Goal: Find specific page/section: Find specific page/section

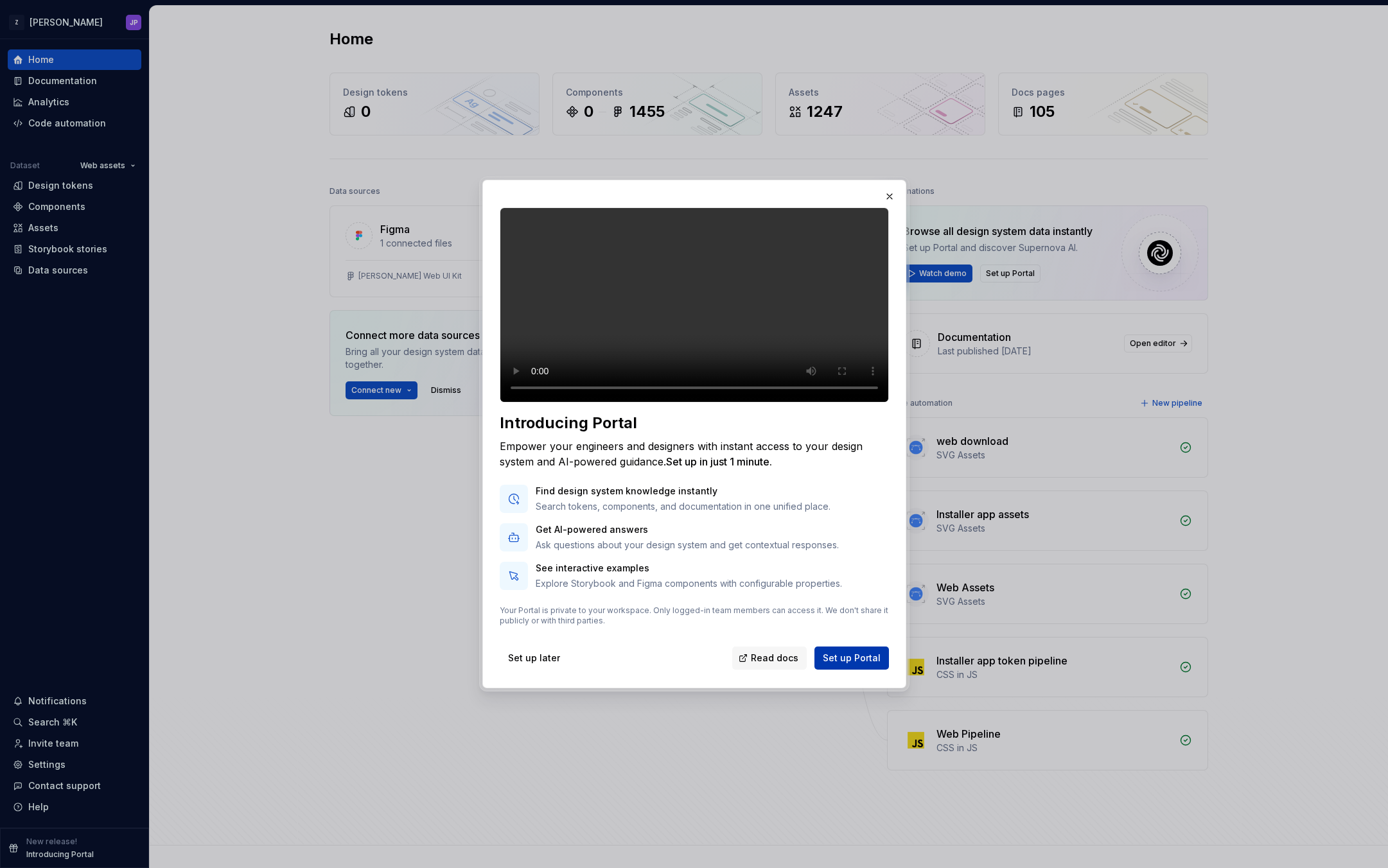
click at [849, 670] on button "Set up Portal" at bounding box center [851, 658] width 75 height 23
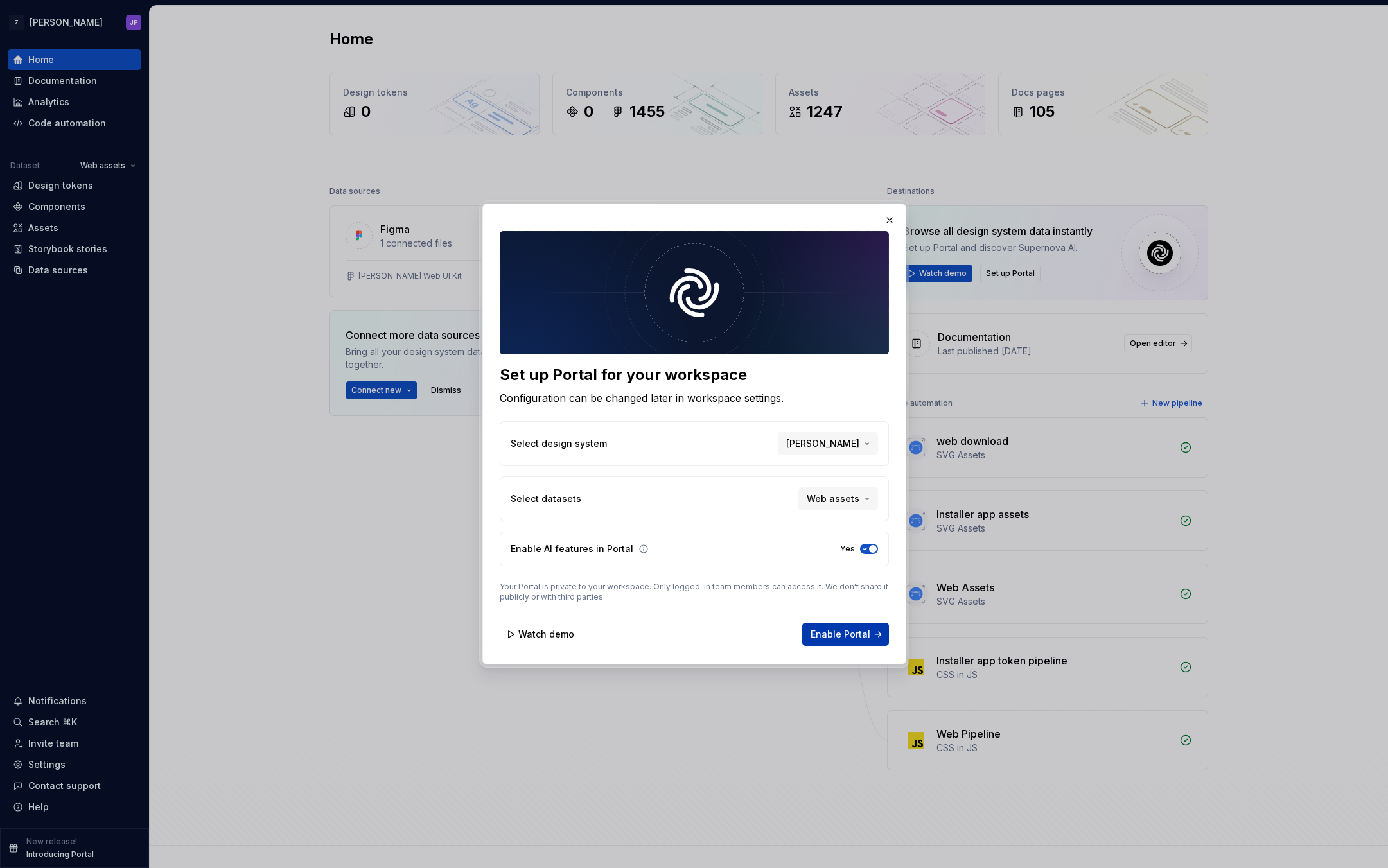
click at [850, 642] on button "Enable Portal" at bounding box center [845, 634] width 87 height 23
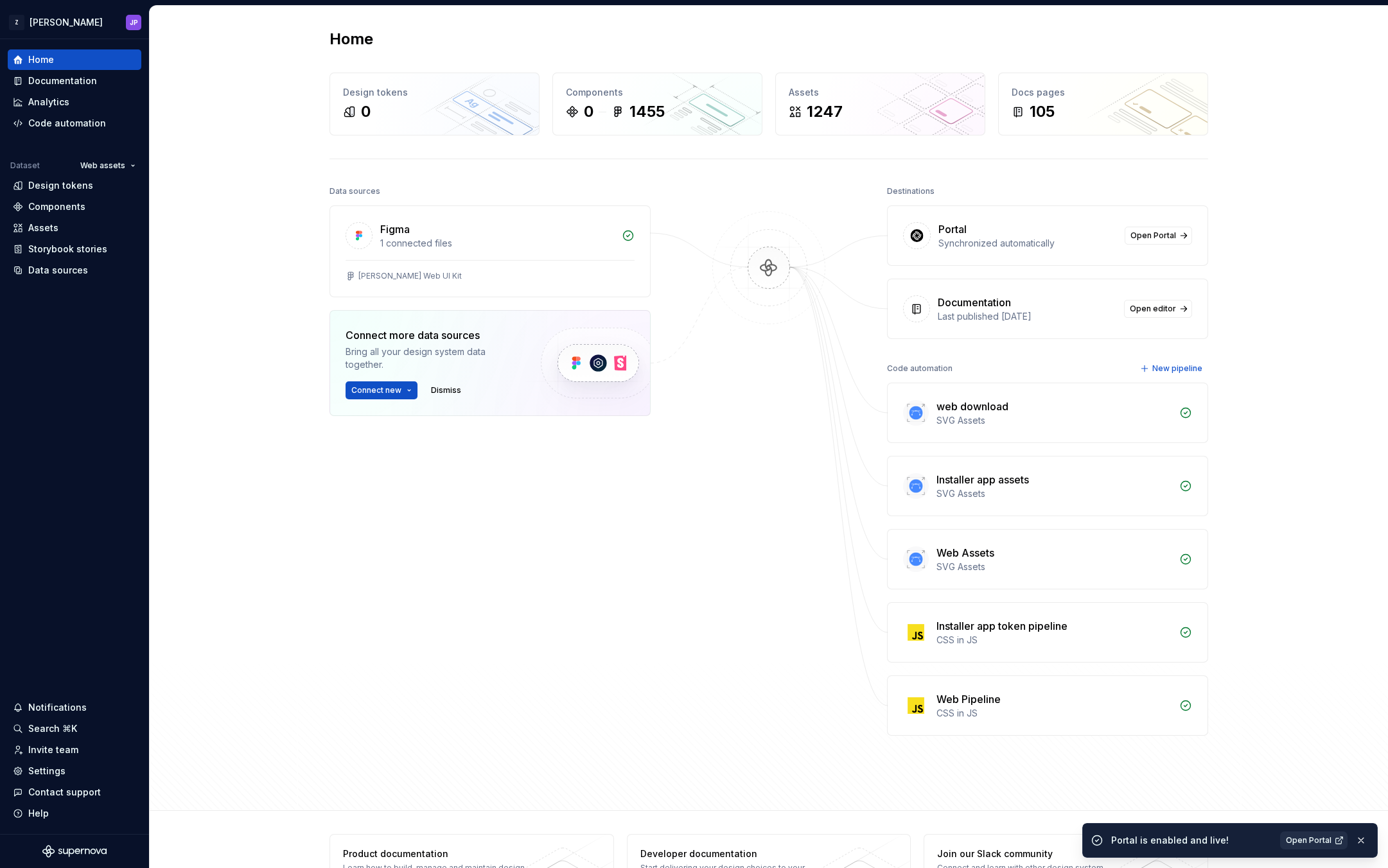
click at [1326, 840] on span "Open Portal" at bounding box center [1308, 840] width 46 height 10
click at [61, 234] on div "Assets" at bounding box center [75, 228] width 123 height 13
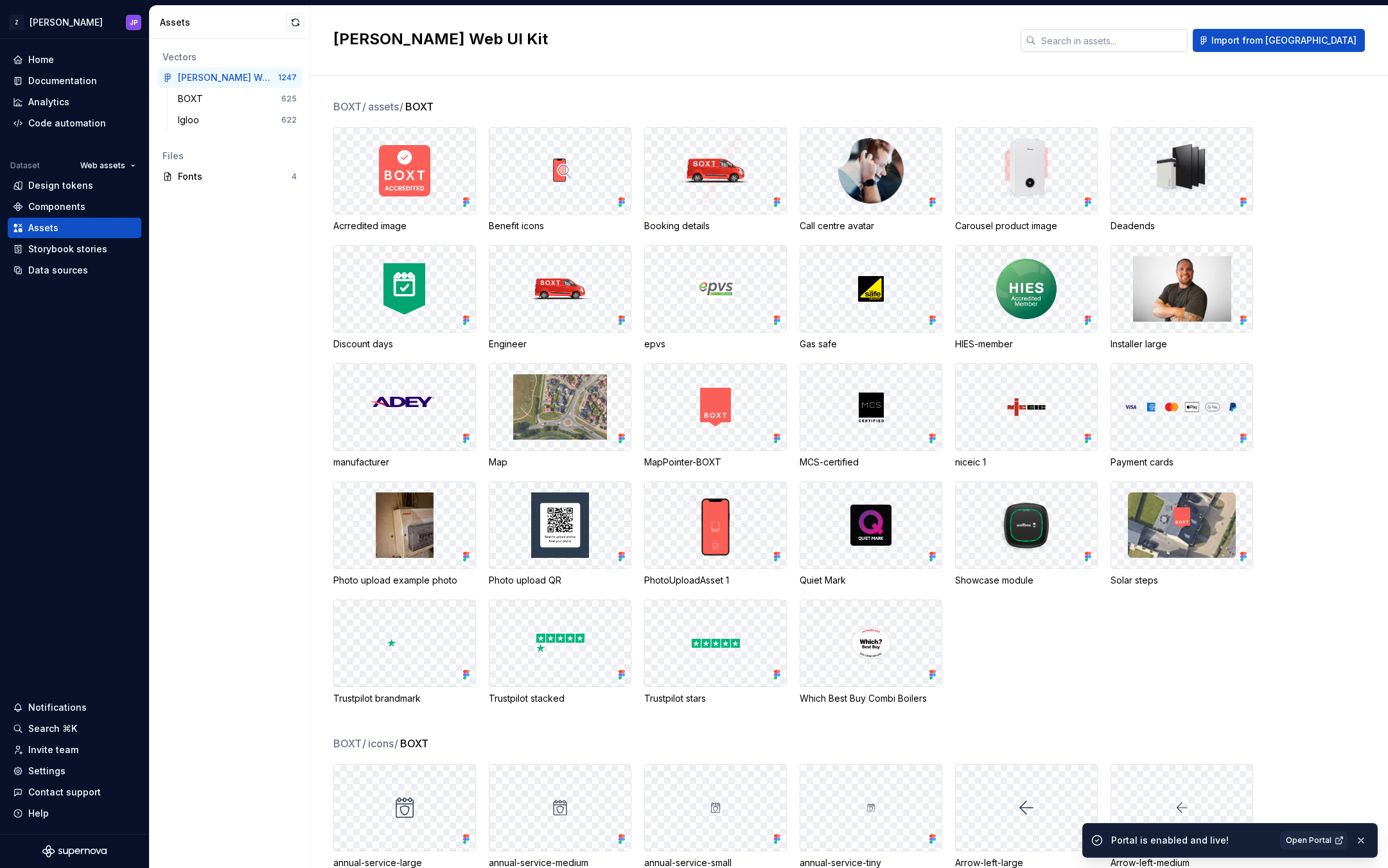
click at [1143, 42] on input "text" at bounding box center [1111, 40] width 152 height 23
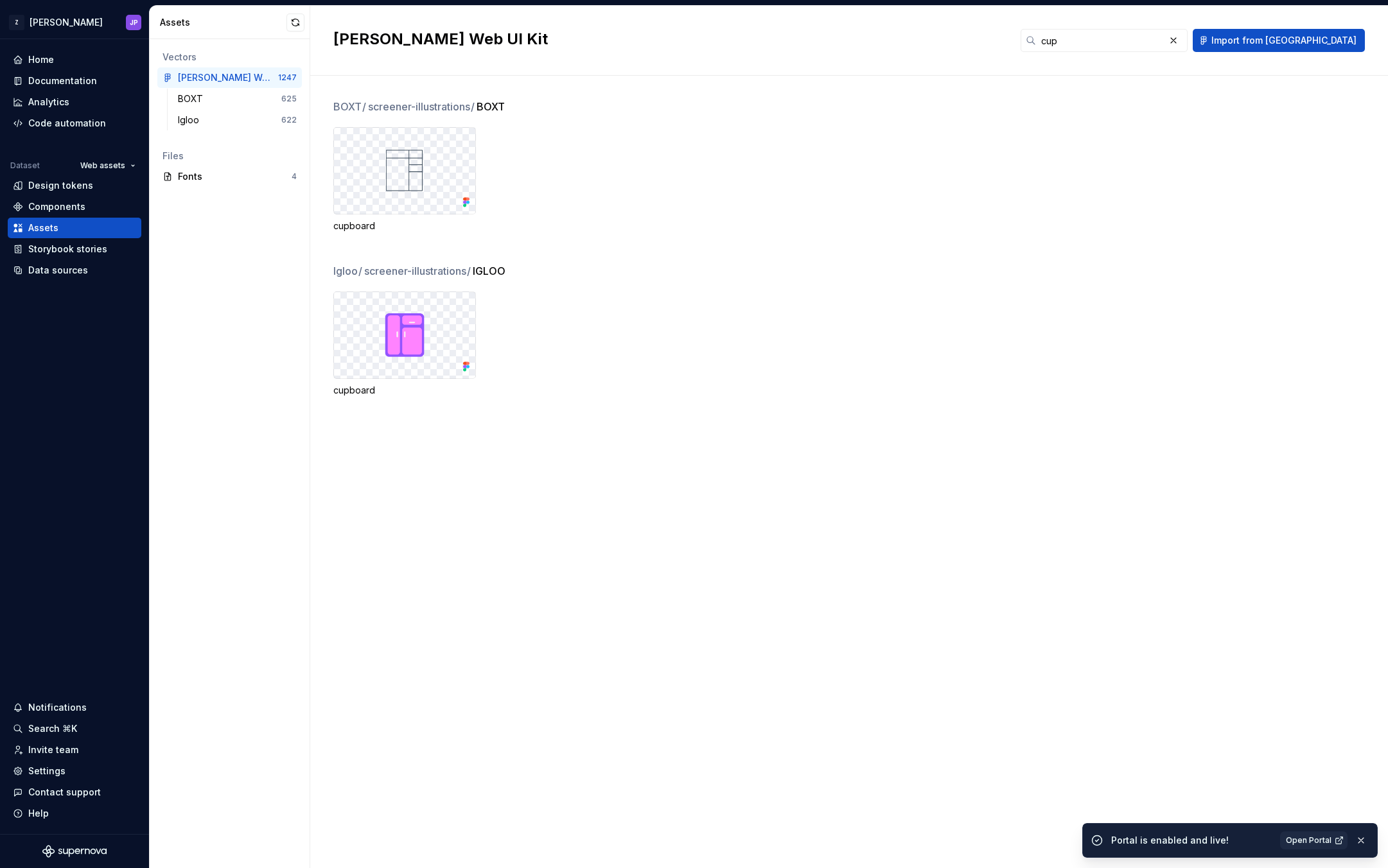
click at [686, 514] on div "BOXT / screener-illustrations / BOXT cupboard Igloo / screener-illustrations / …" at bounding box center [861, 471] width 1055 height 793
click at [1164, 46] on input "cup" at bounding box center [1100, 40] width 129 height 23
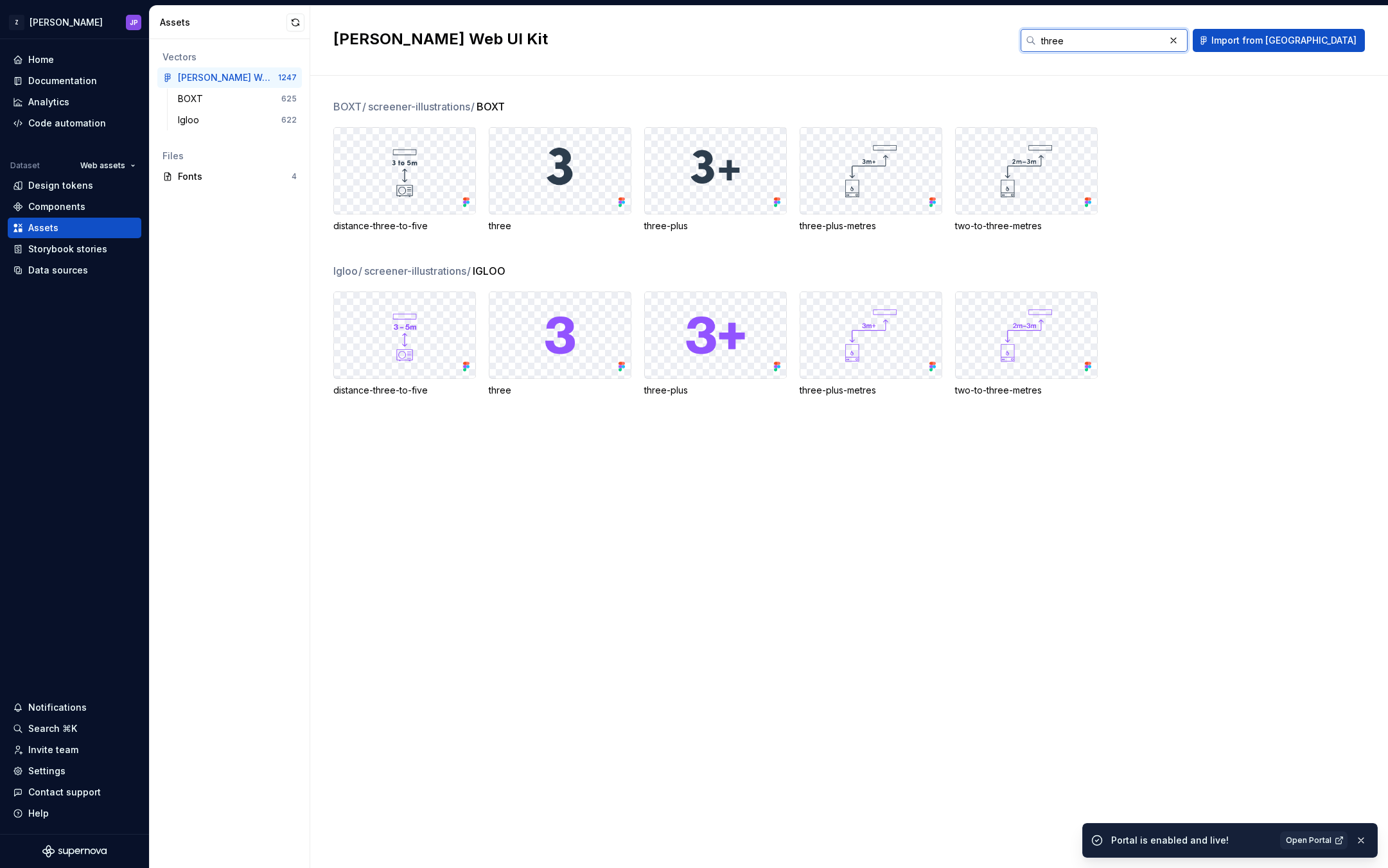
type input "three"
